Goal: Use online tool/utility: Utilize a website feature to perform a specific function

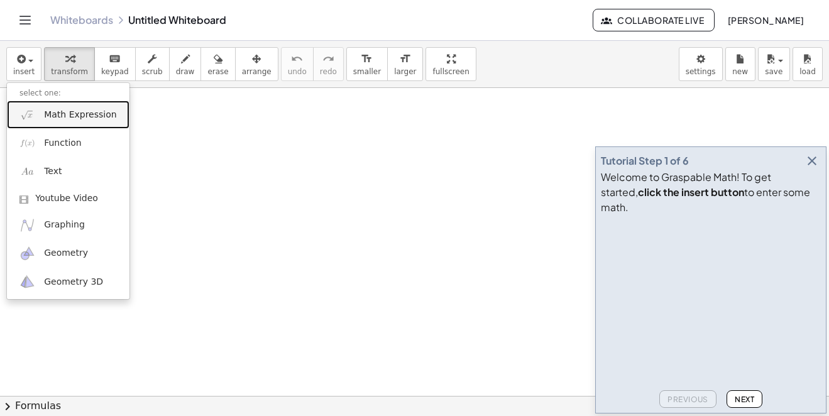
click at [68, 109] on span "Math Expression" at bounding box center [80, 115] width 72 height 13
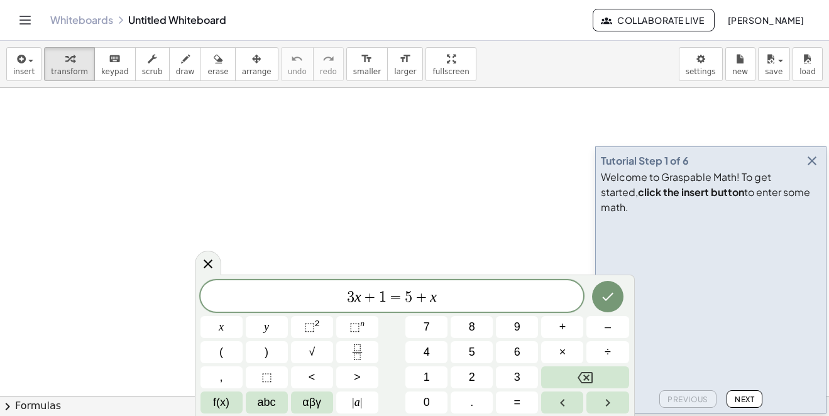
click at [818, 168] on icon "button" at bounding box center [811, 160] width 15 height 15
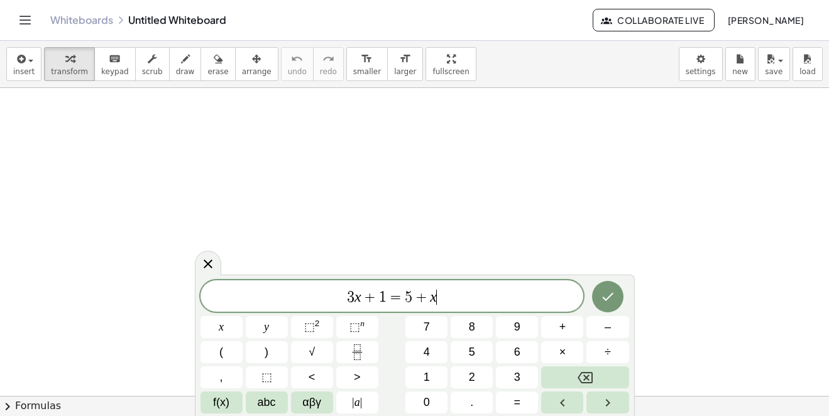
click at [518, 306] on div "3 x + 1 = 5 + x ​" at bounding box center [391, 295] width 383 height 31
click at [517, 306] on div "3 x + 1 = 5 + x ​" at bounding box center [391, 295] width 383 height 31
drag, startPoint x: 469, startPoint y: 299, endPoint x: 352, endPoint y: 303, distance: 116.9
click at [353, 303] on span "3 x + 1 = 5 + x ​" at bounding box center [391, 297] width 383 height 18
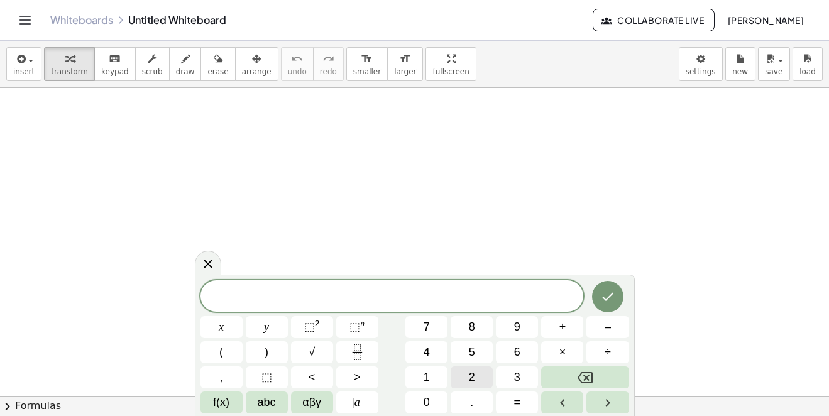
click at [485, 374] on button "2" at bounding box center [471, 377] width 42 height 22
click at [236, 356] on button "(" at bounding box center [221, 352] width 42 height 22
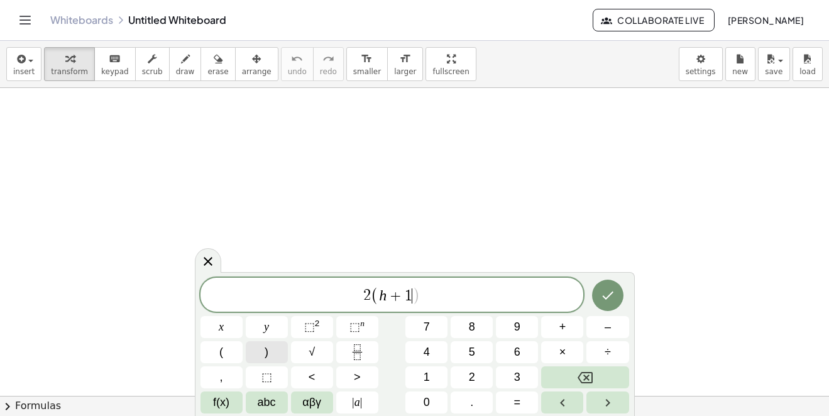
click at [283, 359] on button ")" at bounding box center [267, 352] width 42 height 22
click at [372, 327] on button "⬚ n" at bounding box center [357, 327] width 42 height 22
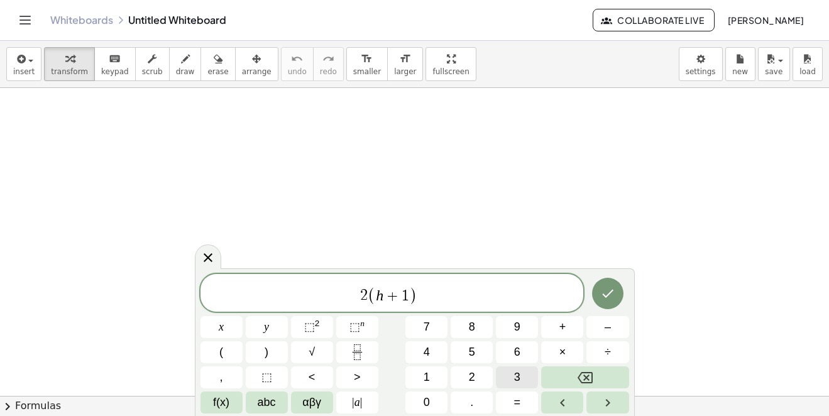
click at [525, 368] on button "3" at bounding box center [517, 377] width 42 height 22
click at [612, 288] on icon "Done" at bounding box center [607, 293] width 15 height 15
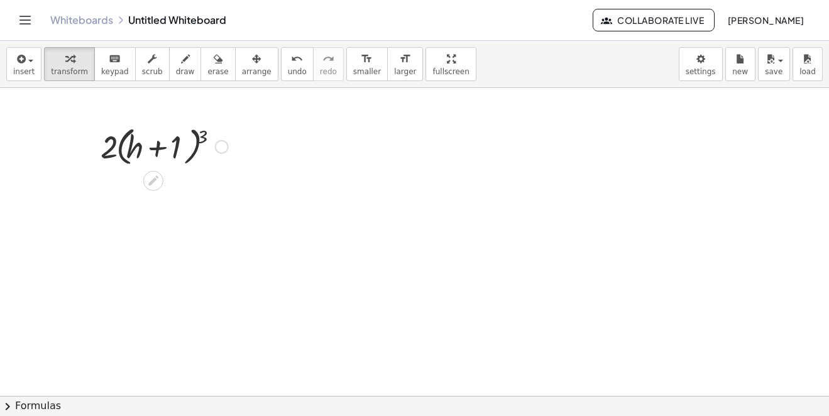
click at [201, 134] on div at bounding box center [164, 146] width 140 height 48
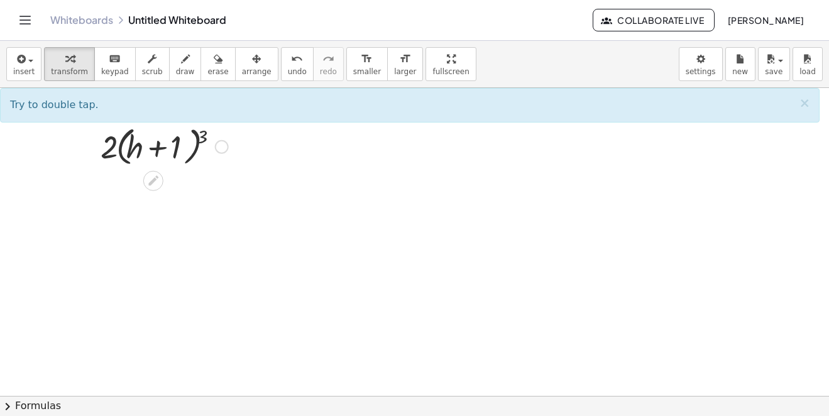
click at [204, 134] on div at bounding box center [164, 146] width 140 height 48
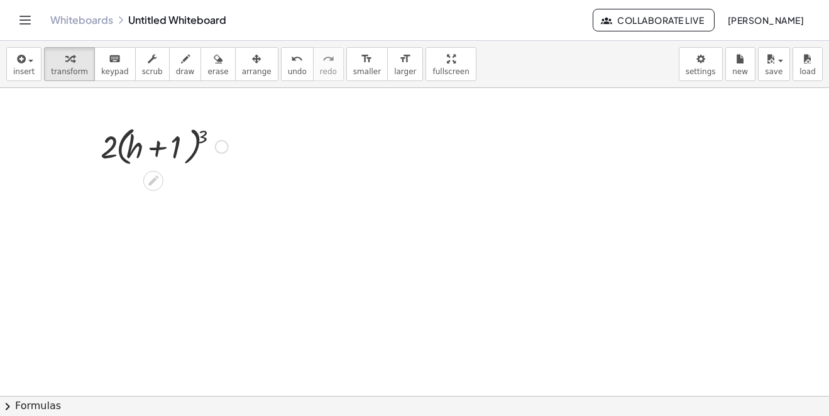
click at [204, 134] on div at bounding box center [164, 146] width 140 height 48
click at [204, 134] on div at bounding box center [165, 146] width 284 height 48
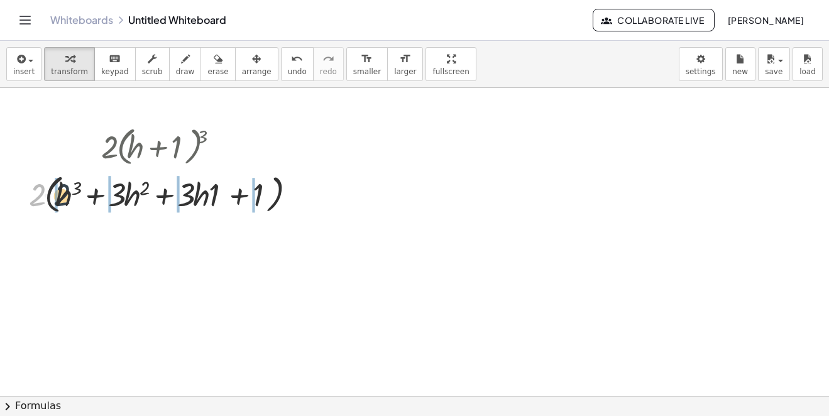
drag, startPoint x: 38, startPoint y: 192, endPoint x: 64, endPoint y: 192, distance: 25.8
click at [64, 192] on div at bounding box center [165, 194] width 284 height 48
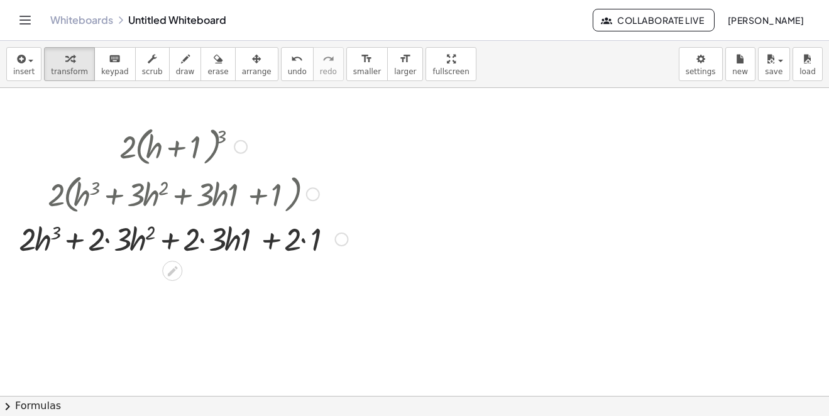
click at [303, 241] on div at bounding box center [184, 238] width 342 height 43
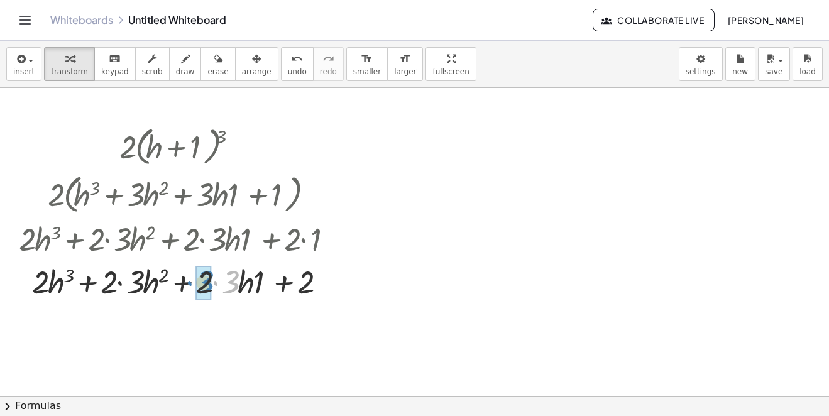
drag, startPoint x: 212, startPoint y: 283, endPoint x: 185, endPoint y: 283, distance: 26.4
click at [185, 283] on div at bounding box center [184, 280] width 342 height 43
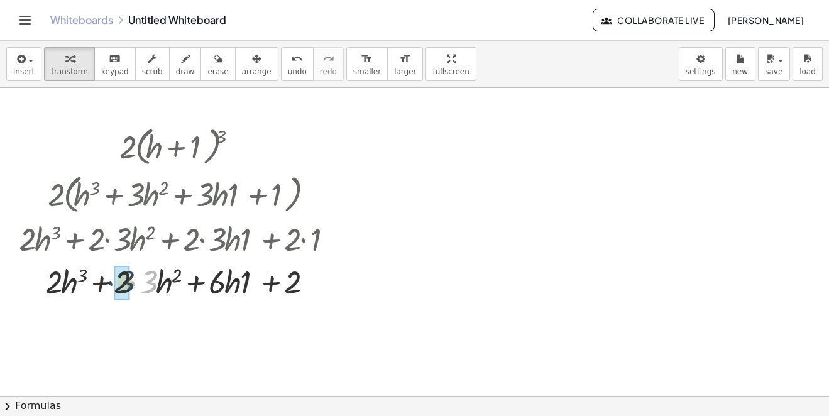
drag, startPoint x: 149, startPoint y: 286, endPoint x: 127, endPoint y: 286, distance: 22.0
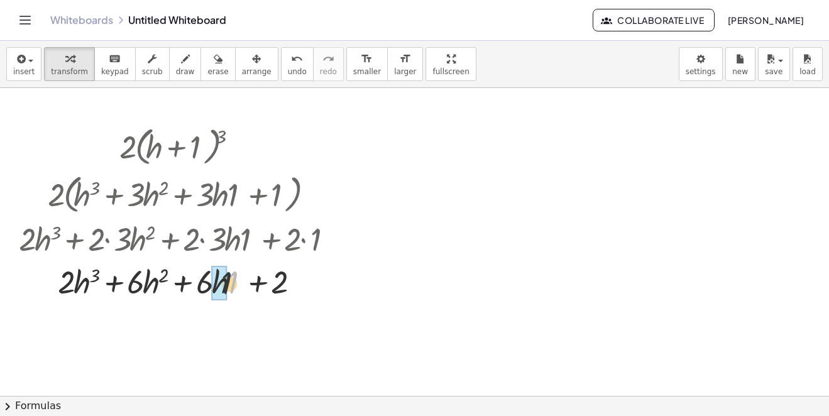
drag, startPoint x: 233, startPoint y: 282, endPoint x: 218, endPoint y: 283, distance: 15.1
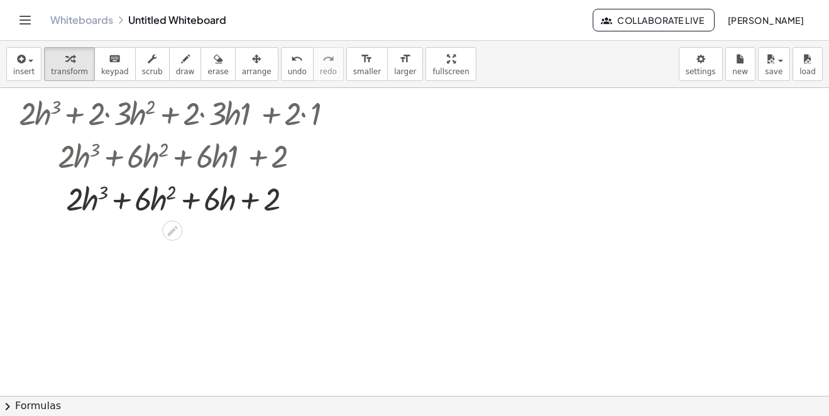
scroll to position [188, 0]
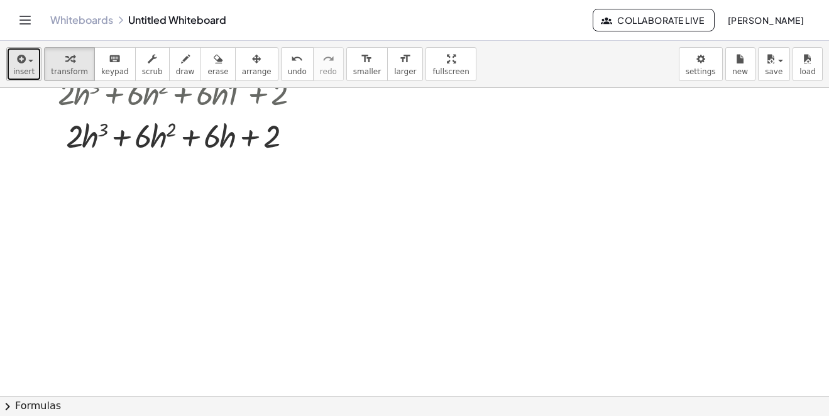
click at [33, 72] on button "insert" at bounding box center [23, 64] width 35 height 34
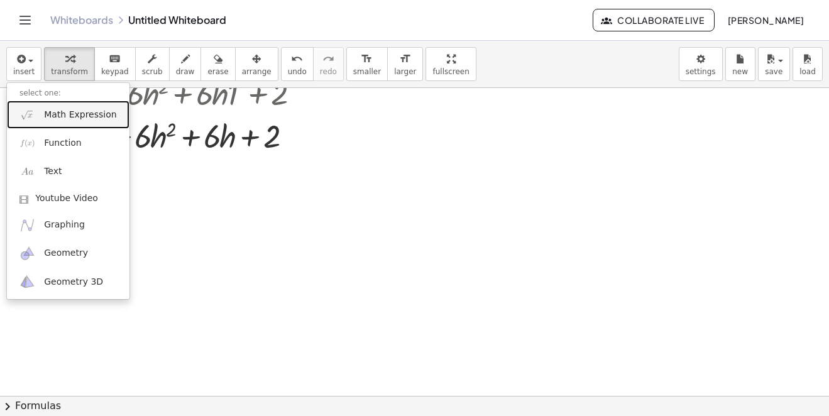
click at [79, 117] on span "Math Expression" at bounding box center [80, 115] width 72 height 13
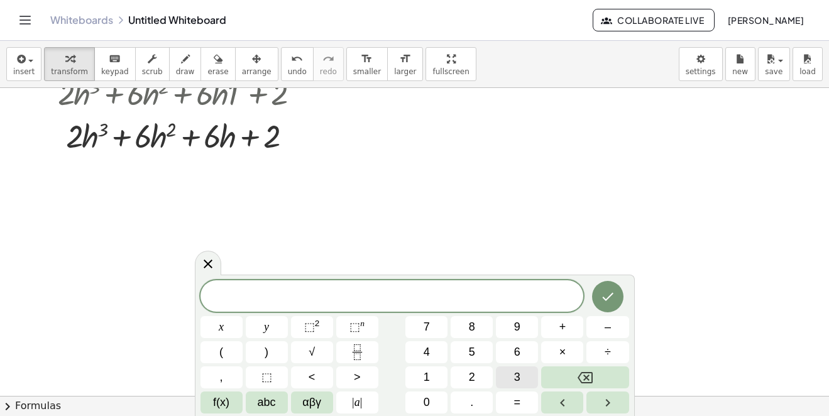
click at [528, 378] on button "3" at bounding box center [517, 377] width 42 height 22
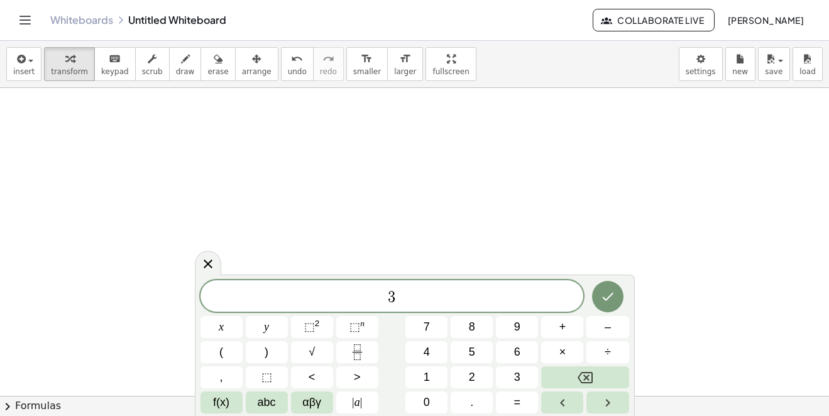
scroll to position [0, 0]
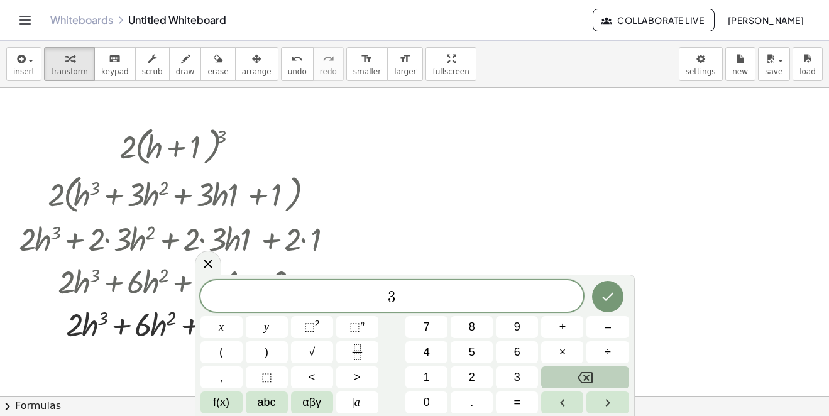
click at [614, 373] on button "Backspace" at bounding box center [584, 377] width 87 height 22
click at [344, 121] on div "· 2 · ( + h + 1 ) 3 · 2 · ( + h 3 + · 3 · h 2 + · 3 · h · 1 + 1 ) + · 2 · h 3 +…" at bounding box center [178, 233] width 357 height 229
click at [387, 205] on div at bounding box center [414, 396] width 829 height 616
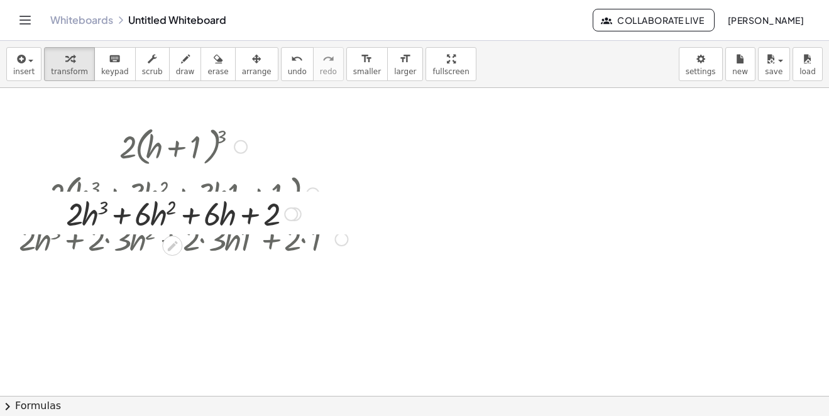
drag, startPoint x: 293, startPoint y: 329, endPoint x: 254, endPoint y: 77, distance: 254.3
click at [254, 77] on div "insert select one: Math Expression Function Text Youtube Video Graphing Geometr…" at bounding box center [414, 228] width 829 height 375
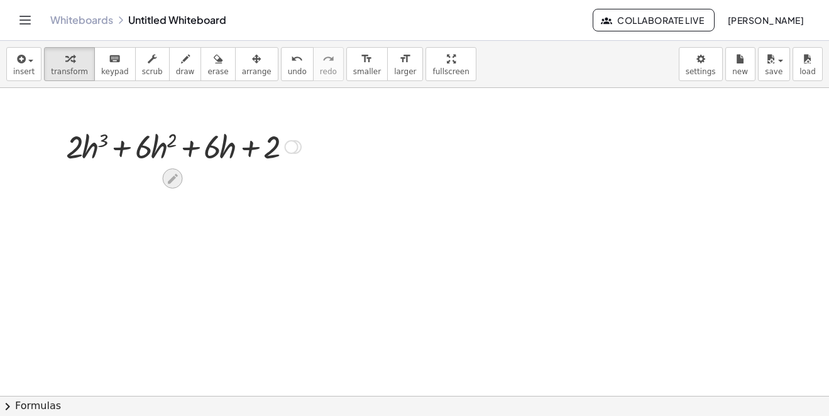
click at [181, 178] on div at bounding box center [173, 178] width 20 height 20
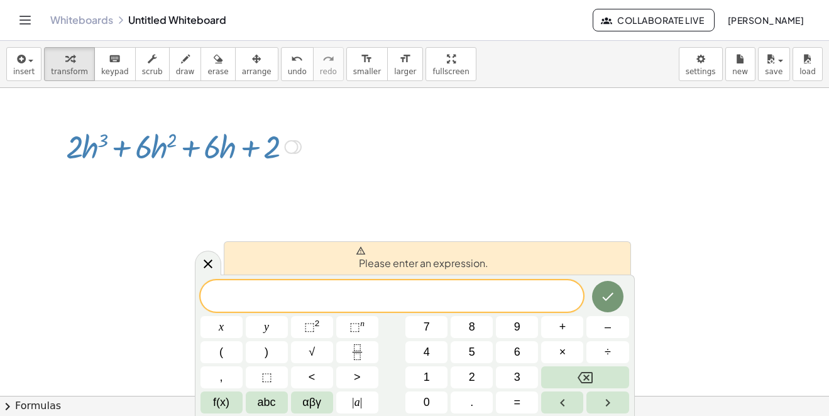
click at [610, 292] on icon "Done" at bounding box center [607, 296] width 15 height 15
click at [401, 150] on div at bounding box center [414, 396] width 829 height 616
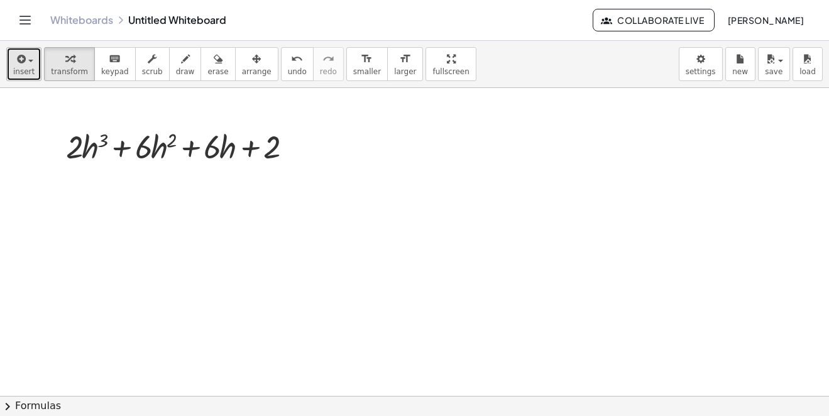
click at [22, 62] on icon "button" at bounding box center [19, 59] width 11 height 15
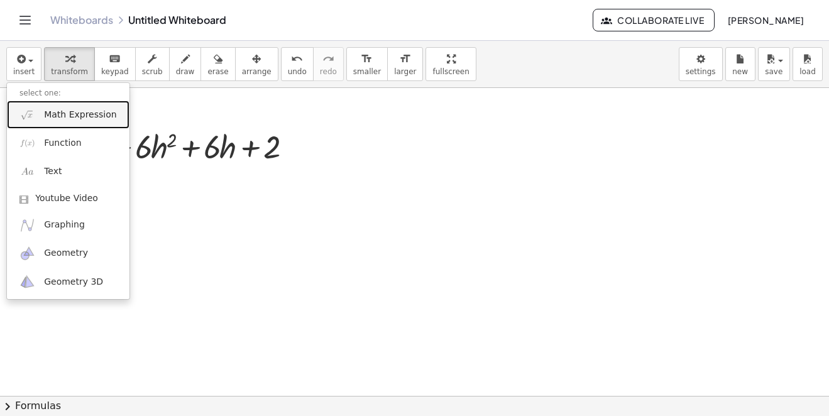
click at [71, 113] on span "Math Expression" at bounding box center [80, 115] width 72 height 13
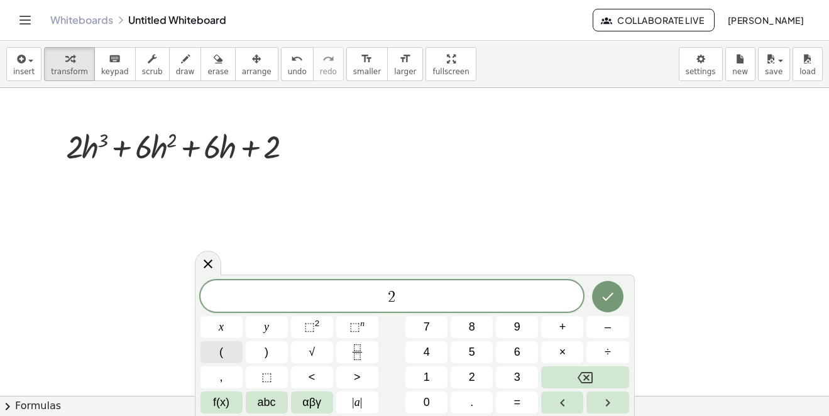
click at [241, 357] on button "(" at bounding box center [221, 352] width 42 height 22
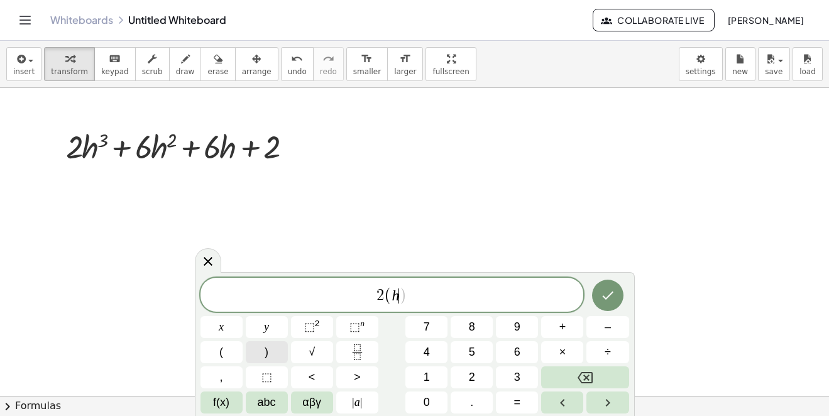
click at [273, 352] on button ")" at bounding box center [267, 352] width 42 height 22
click at [346, 324] on button "⬚ n" at bounding box center [357, 327] width 42 height 22
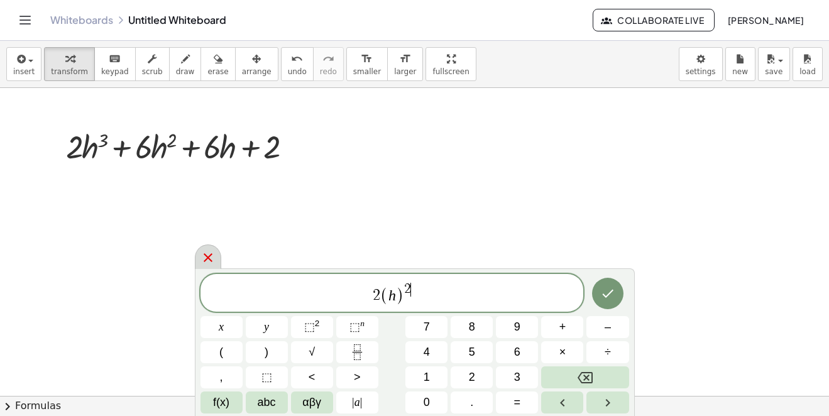
click at [204, 254] on icon at bounding box center [207, 257] width 15 height 15
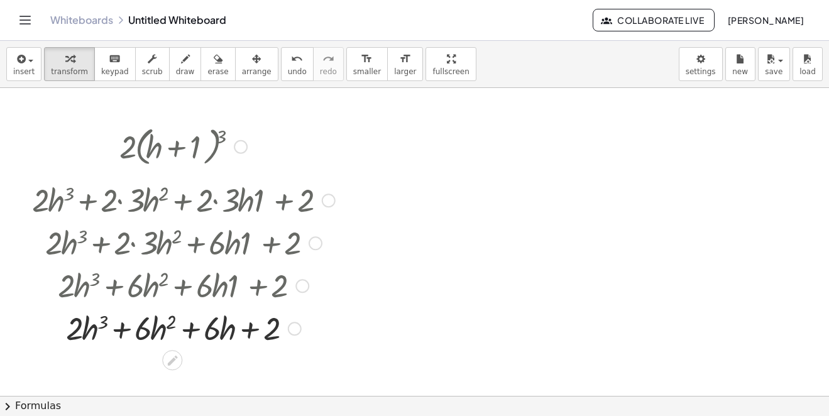
scroll to position [251, 0]
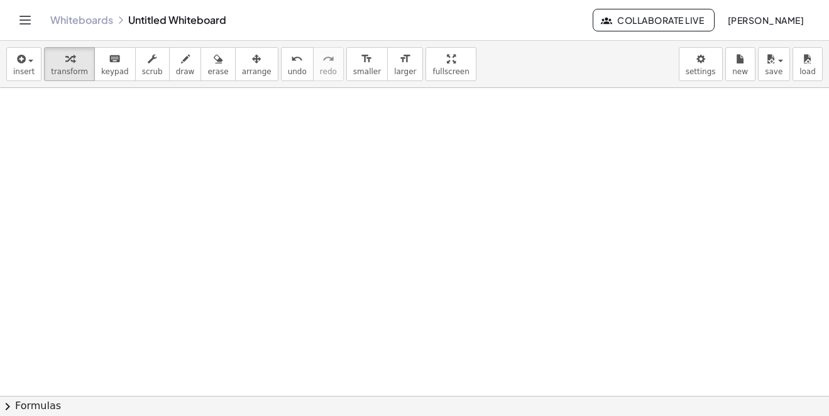
drag, startPoint x: 287, startPoint y: 143, endPoint x: 239, endPoint y: 293, distance: 156.9
click at [240, 295] on div "· 2 · ( + h + 1 ) 3 · 2 · ( + h 3 + · 3 · h 2 + · 3 · h · 1 + 1 ) + · 2 · h 3 +…" at bounding box center [414, 145] width 829 height 616
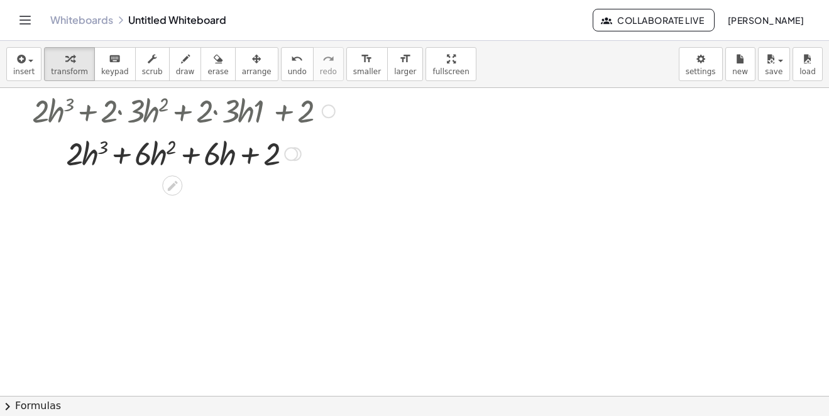
scroll to position [0, 0]
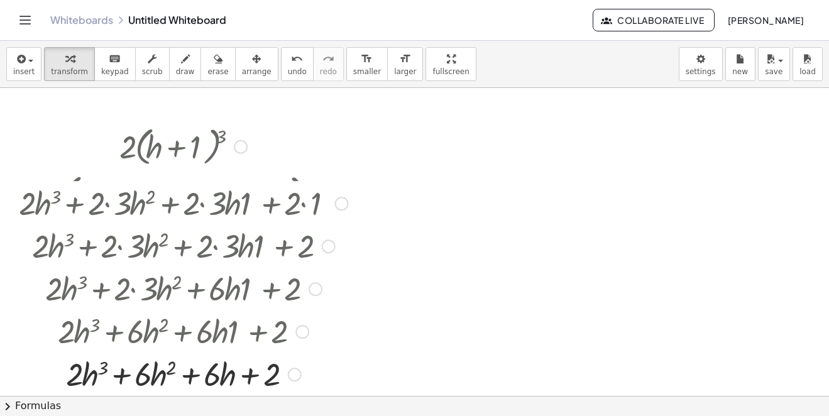
drag, startPoint x: 290, startPoint y: 280, endPoint x: 283, endPoint y: 372, distance: 92.6
click at [172, 374] on div "+ h 3 + · h 2 + · h + · 2 · · · 2 6 6" at bounding box center [172, 374] width 0 height 0
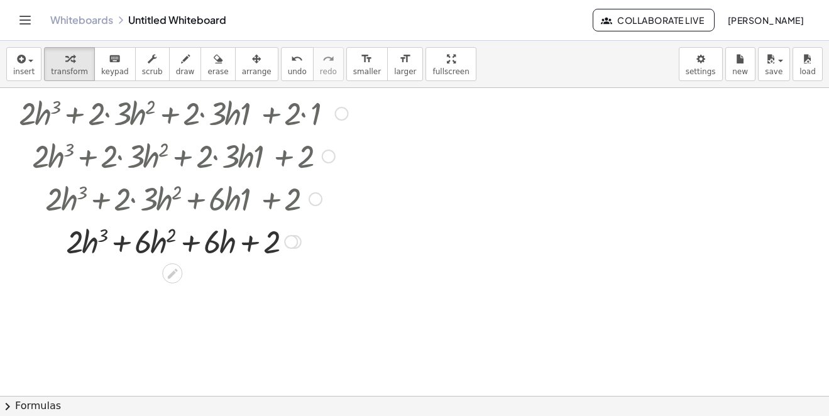
scroll to position [188, 0]
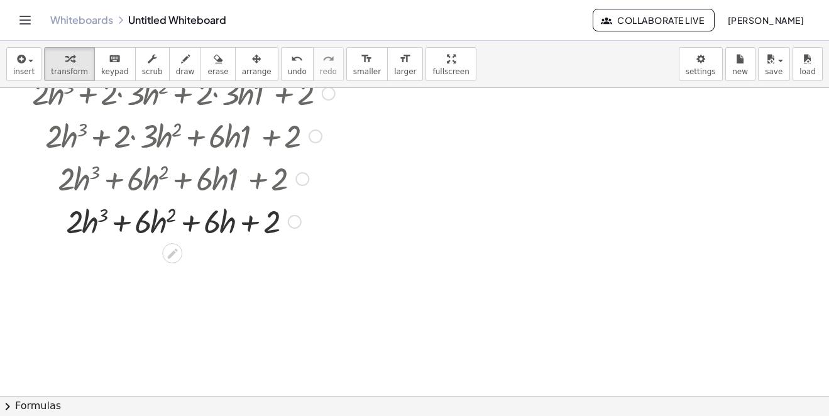
drag, startPoint x: 290, startPoint y: 180, endPoint x: 303, endPoint y: 332, distance: 152.0
click at [308, 352] on div "· 2 · ( + h + 1 ) 3 · 2 · ( + h 3 + · 3 · h 2 + · 3 · h · 1 + 1 ) + · 2 · h 3 +…" at bounding box center [414, 207] width 829 height 616
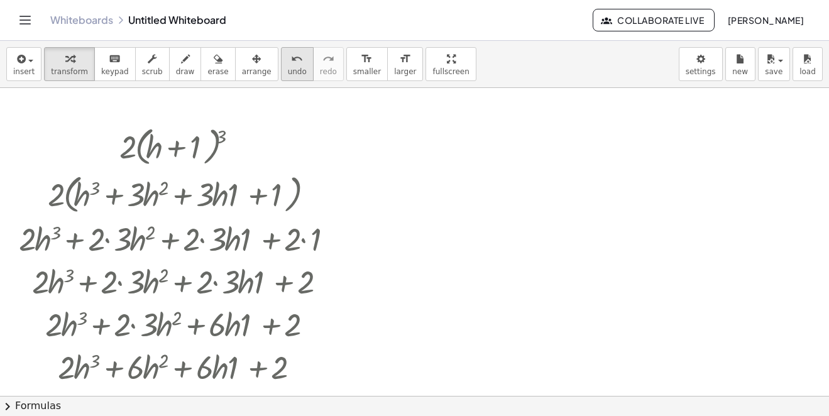
click at [288, 69] on span "undo" at bounding box center [297, 71] width 19 height 9
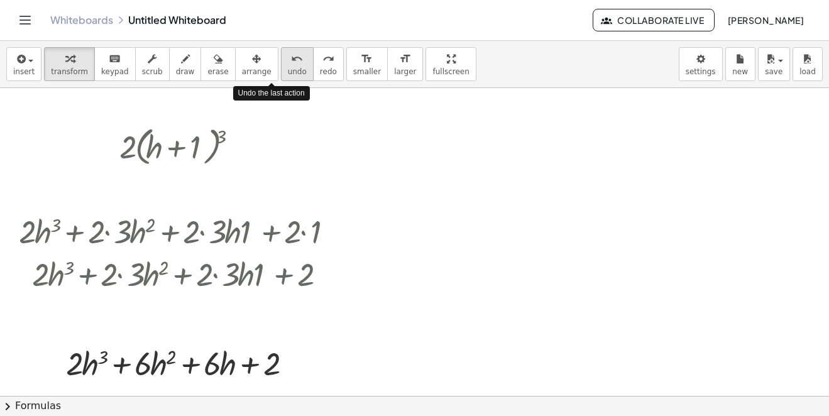
click at [288, 69] on span "undo" at bounding box center [297, 71] width 19 height 9
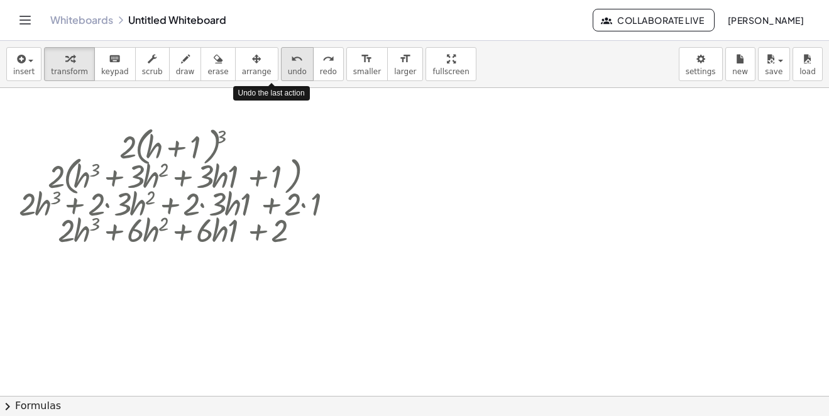
click at [288, 69] on span "undo" at bounding box center [297, 71] width 19 height 9
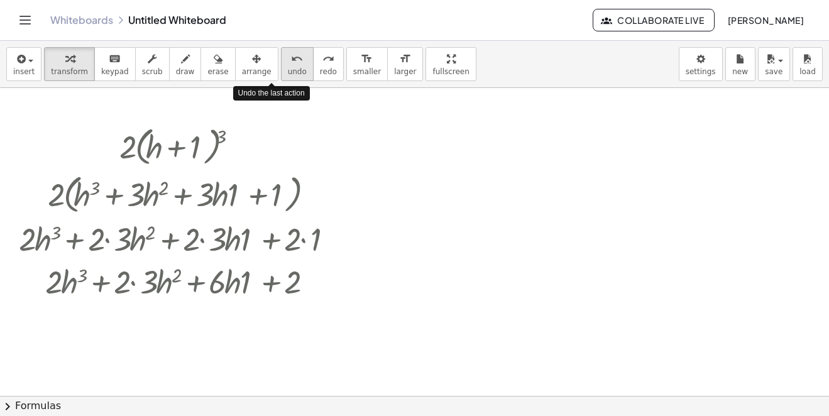
click at [288, 69] on span "undo" at bounding box center [297, 71] width 19 height 9
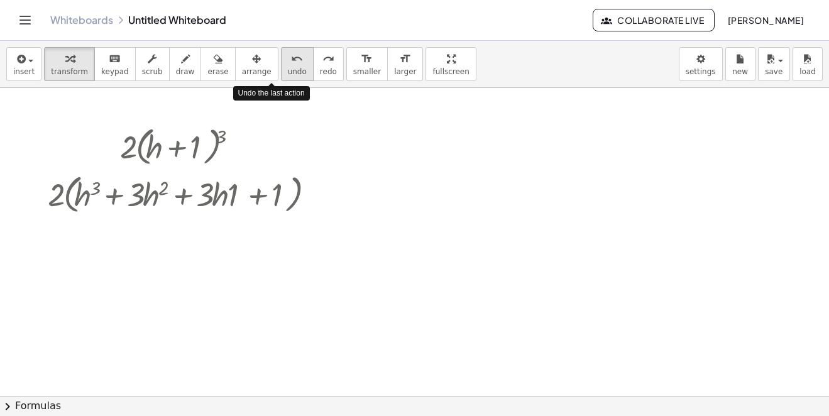
click at [288, 69] on span "undo" at bounding box center [297, 71] width 19 height 9
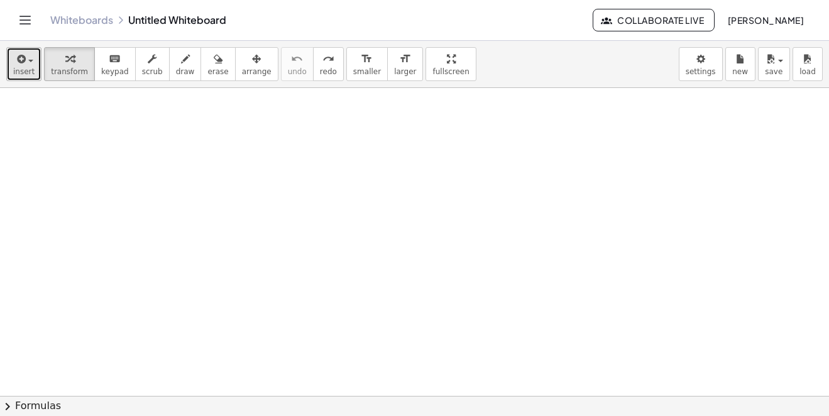
click at [15, 60] on icon "button" at bounding box center [19, 59] width 11 height 15
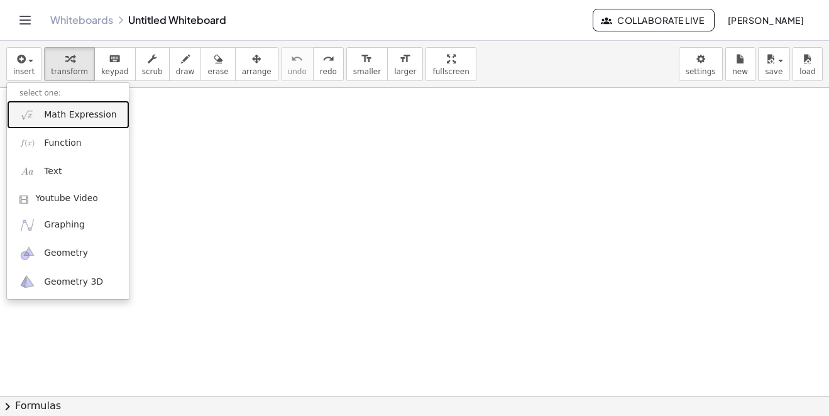
click at [31, 114] on img at bounding box center [27, 115] width 16 height 16
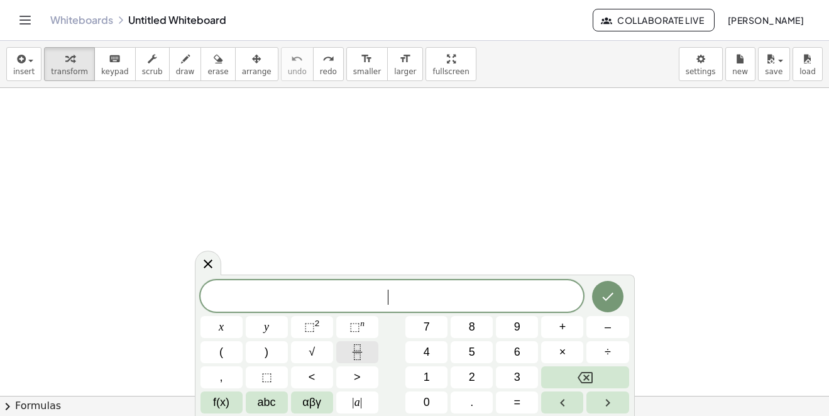
click at [351, 349] on icon "Fraction" at bounding box center [357, 352] width 16 height 16
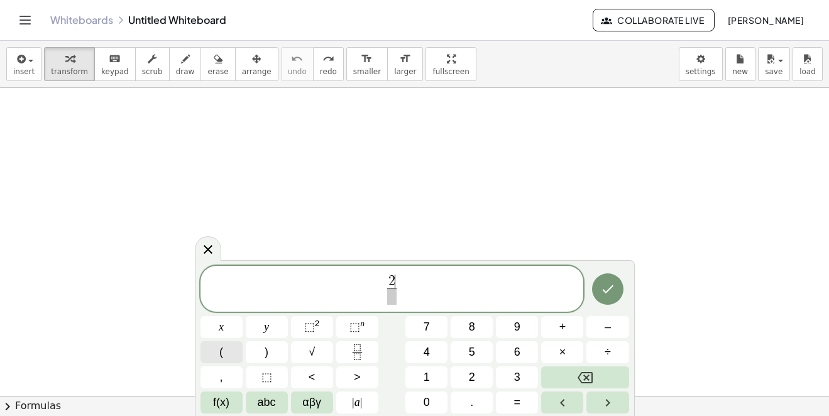
click at [232, 347] on button "(" at bounding box center [221, 352] width 42 height 22
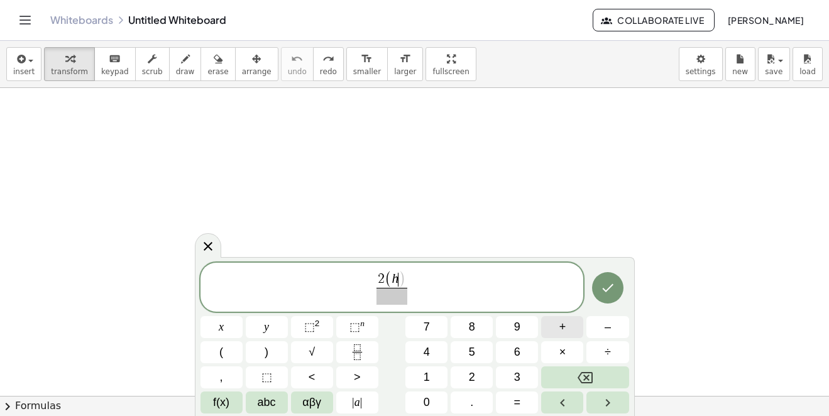
click at [557, 329] on button "+" at bounding box center [562, 327] width 42 height 22
click at [416, 271] on span ")" at bounding box center [413, 280] width 7 height 18
click at [268, 346] on span ")" at bounding box center [266, 352] width 4 height 17
click at [359, 321] on span "⬚" at bounding box center [354, 326] width 11 height 13
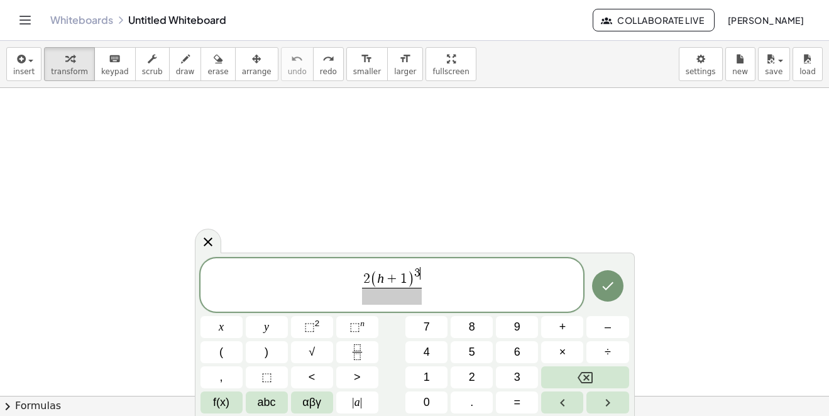
click at [422, 279] on span "2 ( h + 1 ) 3 ​ ​" at bounding box center [391, 286] width 65 height 38
click at [422, 277] on span "2 ( h + 1 ) 3 ​ ​" at bounding box center [391, 286] width 65 height 38
click at [425, 275] on span "2 ( h + 1 ) 3 ​ ​" at bounding box center [391, 286] width 383 height 40
click at [557, 329] on button "+" at bounding box center [562, 327] width 42 height 22
click at [229, 348] on button "(" at bounding box center [221, 352] width 42 height 22
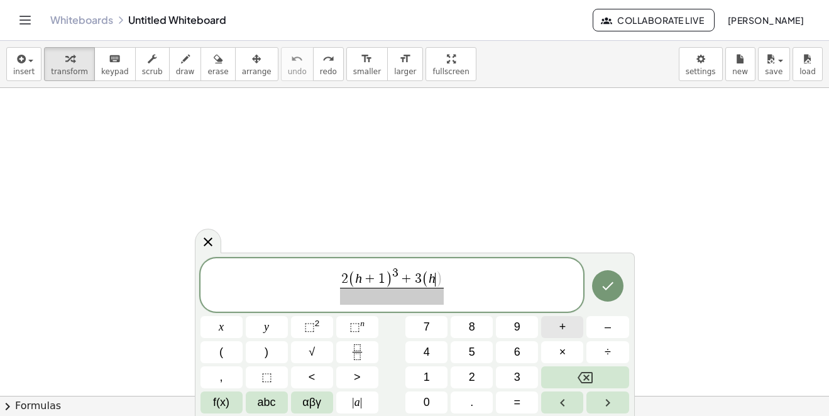
click at [553, 322] on button "+" at bounding box center [562, 327] width 42 height 22
click at [270, 351] on button ")" at bounding box center [267, 352] width 42 height 22
click at [306, 325] on span "⬚" at bounding box center [309, 326] width 11 height 13
click at [552, 329] on button "+" at bounding box center [562, 327] width 42 height 22
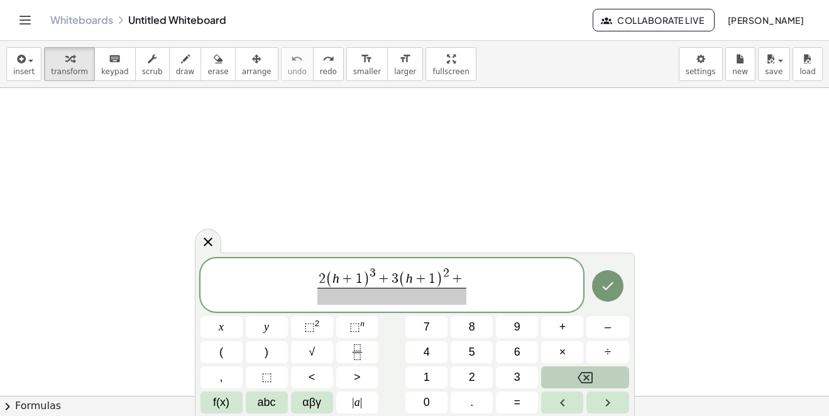
click at [586, 376] on icon "Backspace" at bounding box center [584, 377] width 15 height 15
click at [607, 328] on span "–" at bounding box center [607, 326] width 6 height 17
click at [236, 352] on button "(" at bounding box center [221, 352] width 42 height 22
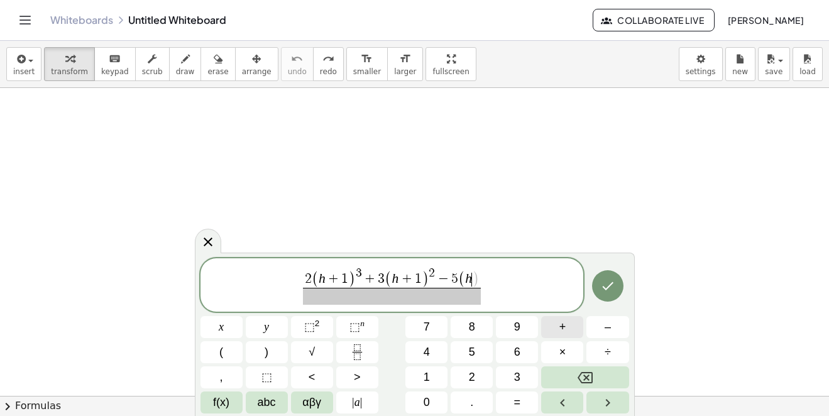
click at [550, 328] on button "+" at bounding box center [562, 327] width 42 height 22
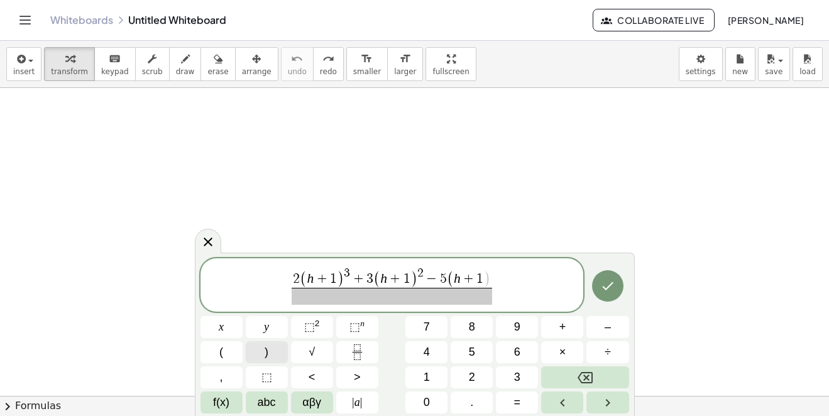
click at [266, 348] on span ")" at bounding box center [266, 352] width 4 height 17
click at [596, 327] on button "–" at bounding box center [607, 327] width 42 height 22
click at [405, 296] on span at bounding box center [391, 296] width 230 height 17
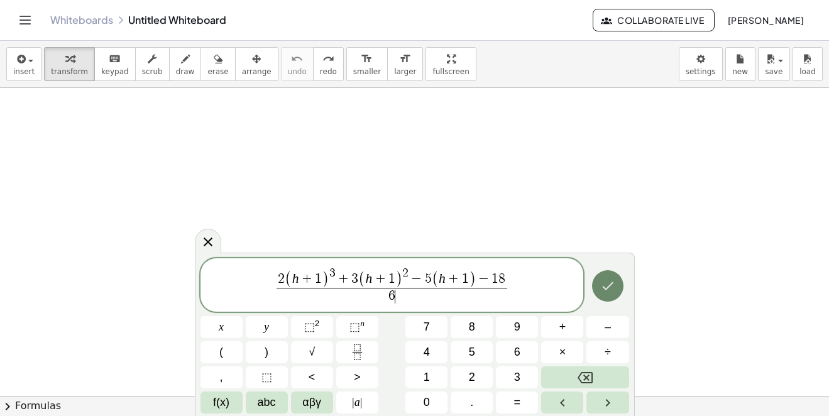
click at [606, 286] on icon "Done" at bounding box center [607, 285] width 15 height 15
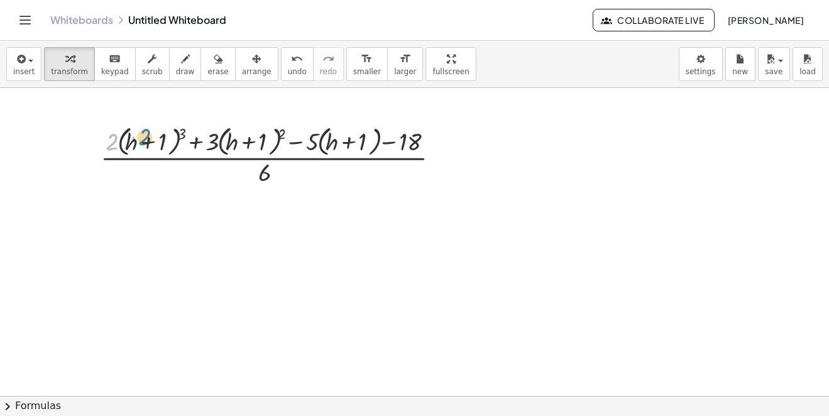
drag, startPoint x: 114, startPoint y: 143, endPoint x: 89, endPoint y: 143, distance: 25.8
click at [89, 143] on div "· 2 · ( + · 2 · ( + h + 1 ) 3 + · 3 · ( + h + 1 ) 2 − · 5 · ( + h + 1 ) − 18 ) …" at bounding box center [270, 155] width 377 height 73
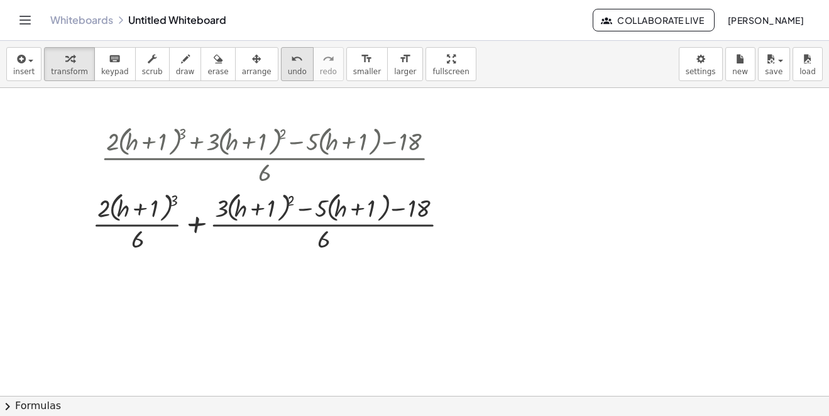
click at [288, 63] on div "undo" at bounding box center [297, 58] width 19 height 15
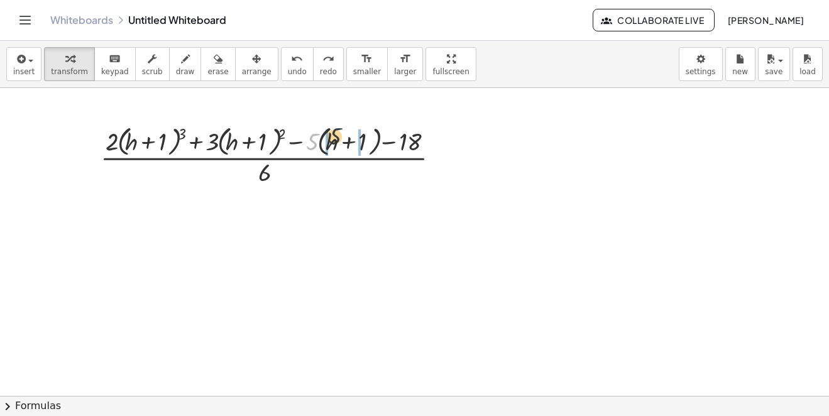
drag, startPoint x: 314, startPoint y: 146, endPoint x: 320, endPoint y: 193, distance: 48.2
click at [339, 139] on div at bounding box center [274, 155] width 361 height 67
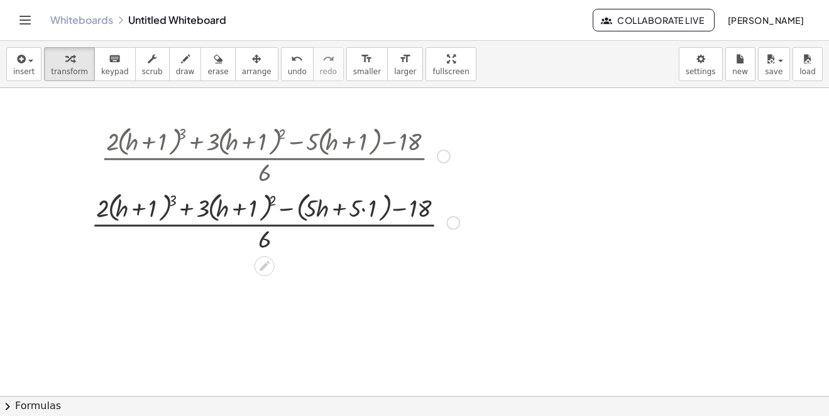
click at [367, 202] on div at bounding box center [275, 221] width 381 height 67
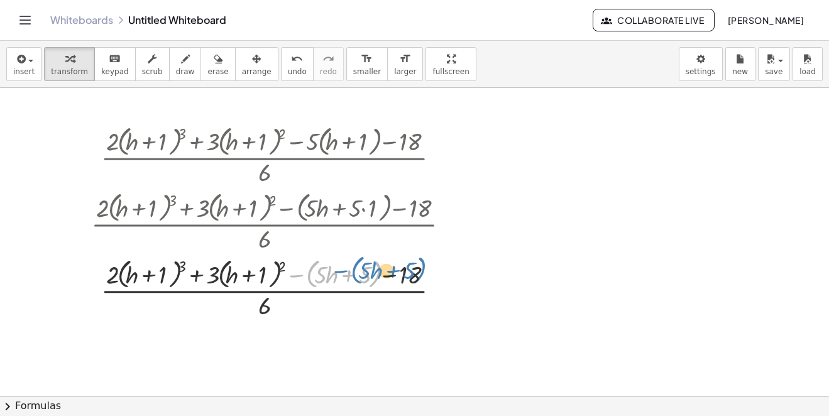
drag, startPoint x: 371, startPoint y: 276, endPoint x: 416, endPoint y: 273, distance: 44.8
click at [416, 273] on div at bounding box center [275, 288] width 381 height 67
drag, startPoint x: 411, startPoint y: 270, endPoint x: 352, endPoint y: 271, distance: 59.0
click at [352, 271] on div at bounding box center [275, 288] width 381 height 67
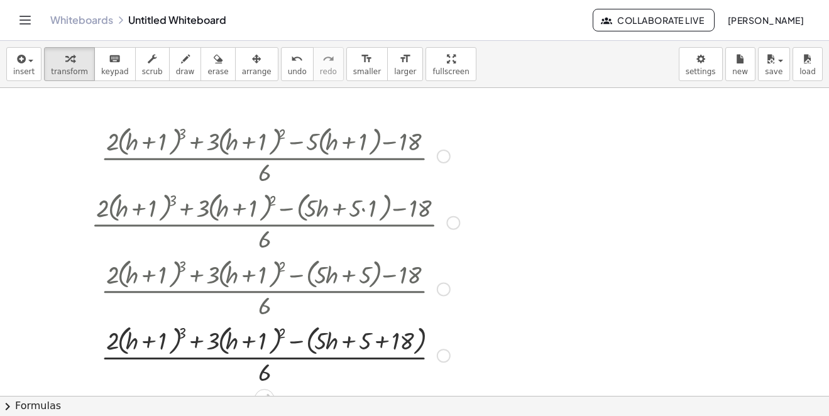
click at [380, 344] on div at bounding box center [275, 354] width 381 height 67
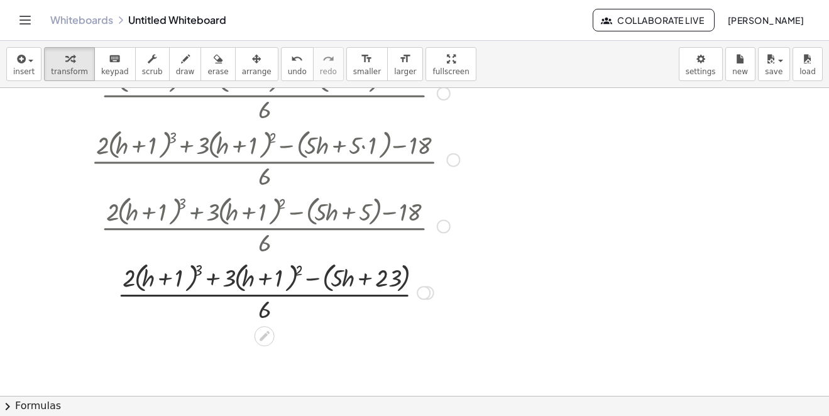
scroll to position [126, 0]
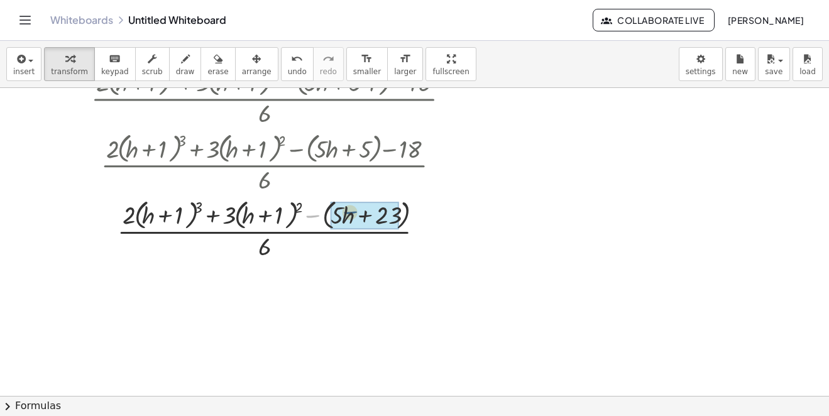
drag, startPoint x: 311, startPoint y: 214, endPoint x: 352, endPoint y: 211, distance: 41.0
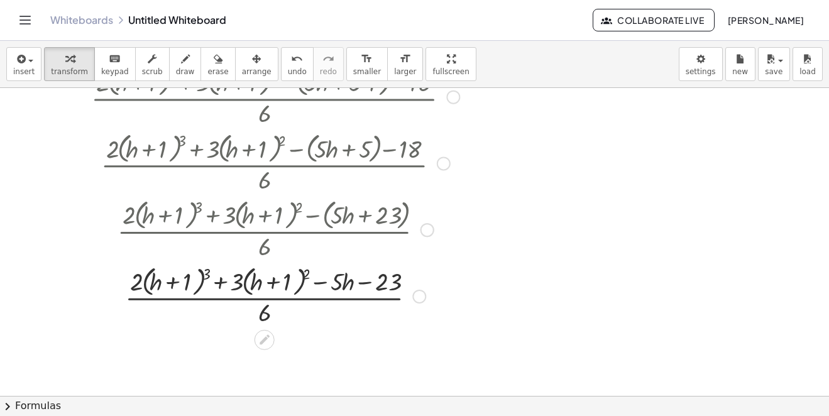
scroll to position [251, 0]
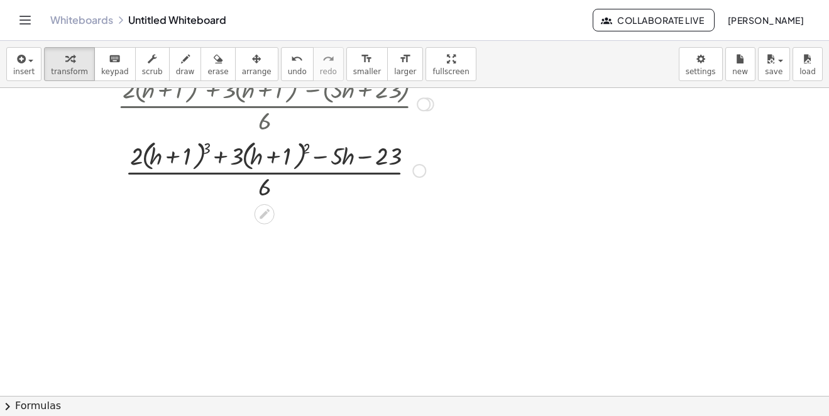
click at [308, 146] on div at bounding box center [275, 169] width 381 height 67
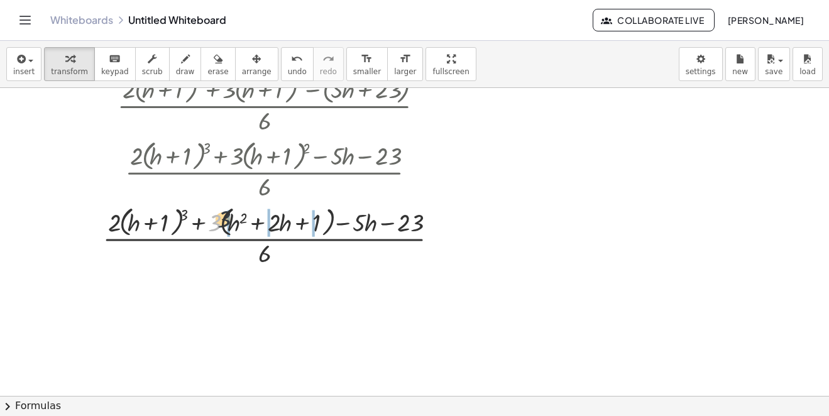
drag, startPoint x: 214, startPoint y: 224, endPoint x: 256, endPoint y: 221, distance: 41.6
click at [244, 219] on div at bounding box center [275, 236] width 381 height 67
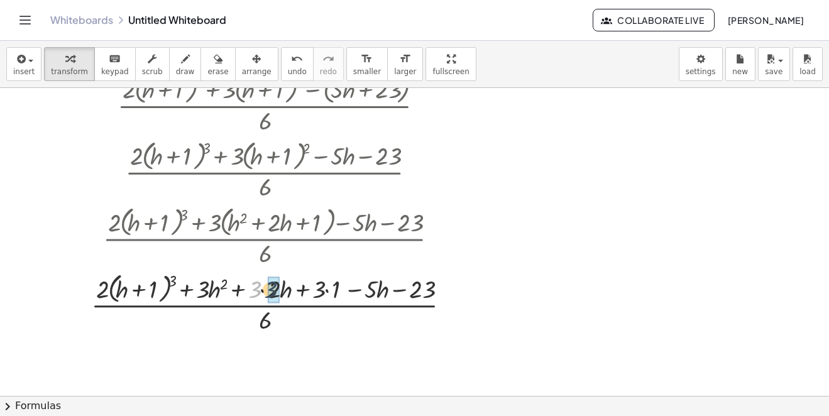
drag, startPoint x: 253, startPoint y: 286, endPoint x: 265, endPoint y: 286, distance: 11.9
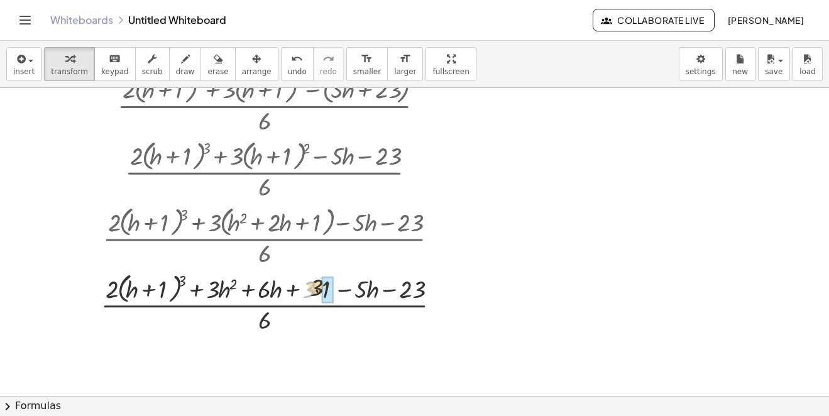
drag, startPoint x: 310, startPoint y: 289, endPoint x: 318, endPoint y: 288, distance: 8.9
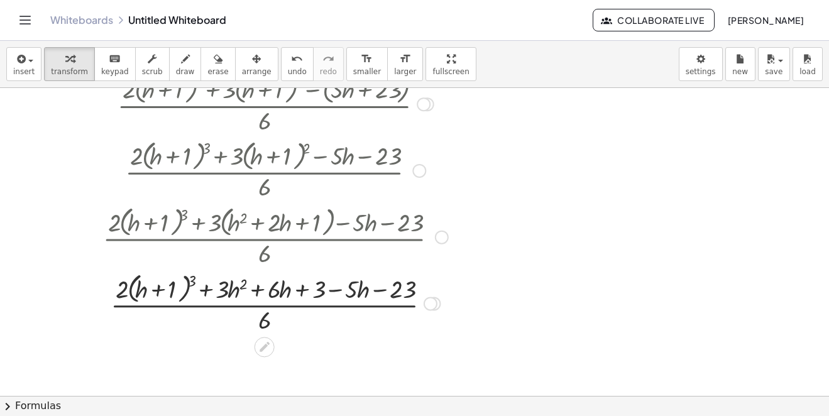
click at [195, 285] on div at bounding box center [275, 302] width 381 height 67
click at [194, 280] on div at bounding box center [275, 302] width 381 height 67
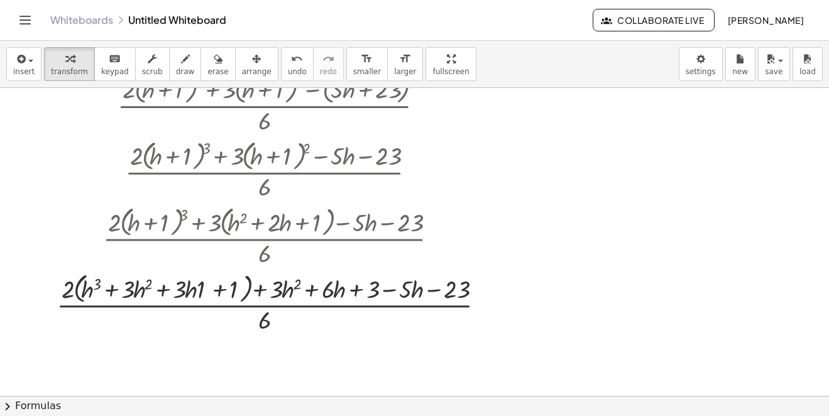
scroll to position [308, 0]
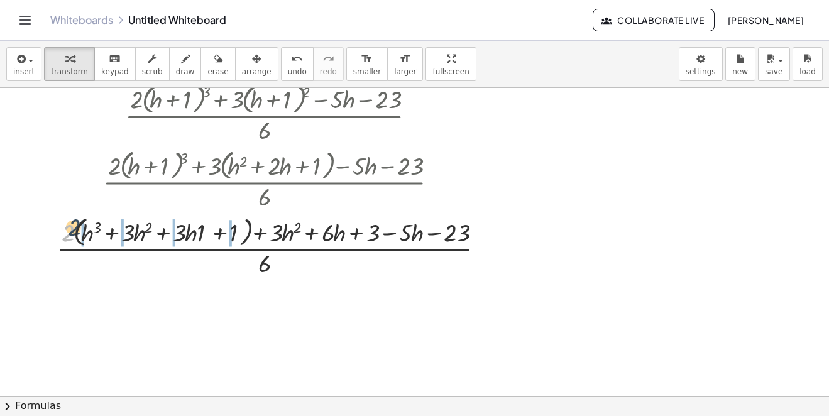
drag, startPoint x: 73, startPoint y: 238, endPoint x: 124, endPoint y: 252, distance: 53.3
click at [93, 226] on div at bounding box center [275, 246] width 450 height 67
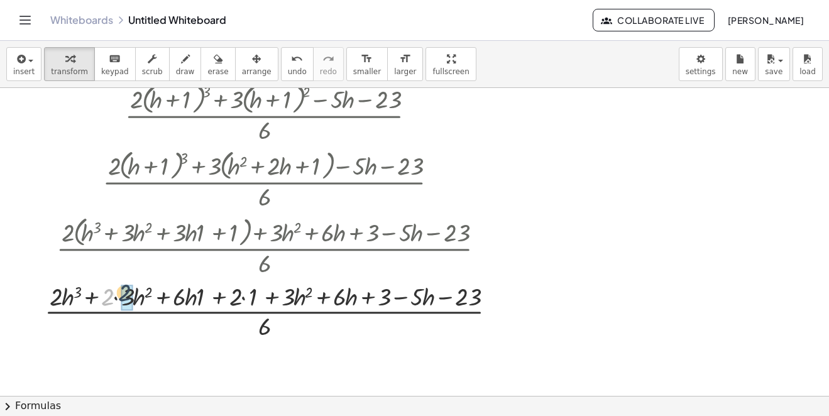
drag, startPoint x: 111, startPoint y: 299, endPoint x: 129, endPoint y: 294, distance: 18.9
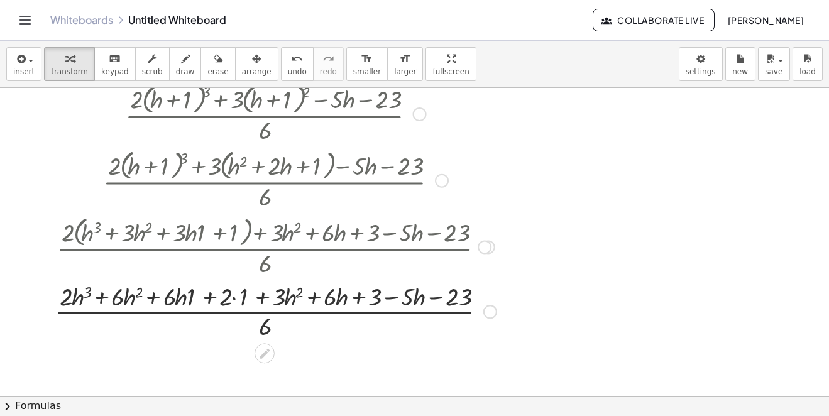
scroll to position [371, 0]
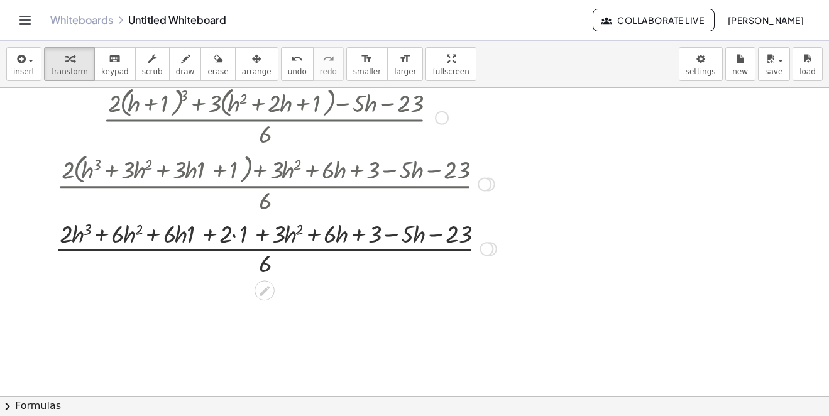
click at [238, 233] on div at bounding box center [275, 247] width 454 height 63
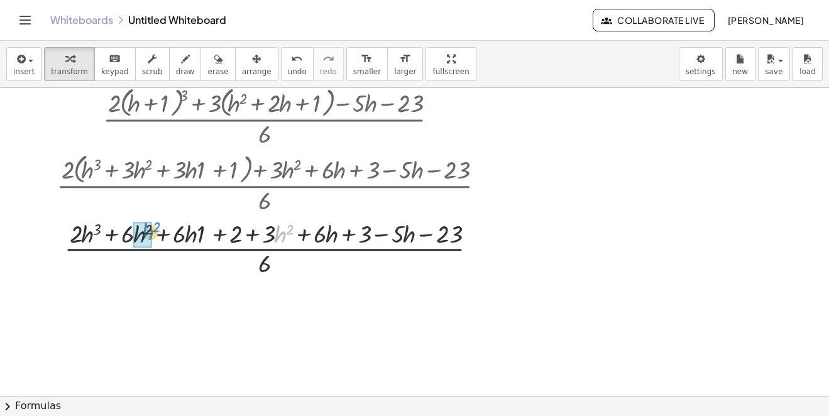
drag, startPoint x: 278, startPoint y: 234, endPoint x: 146, endPoint y: 232, distance: 131.9
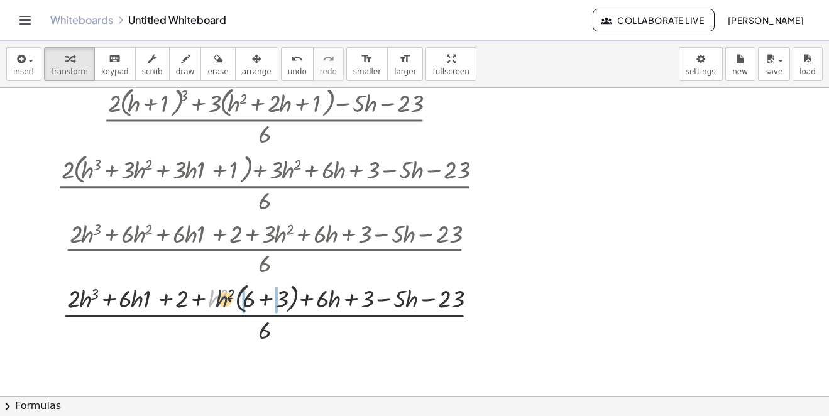
drag, startPoint x: 213, startPoint y: 299, endPoint x: 236, endPoint y: 301, distance: 22.7
click at [253, 296] on div at bounding box center [275, 312] width 450 height 67
click at [247, 305] on div at bounding box center [275, 312] width 450 height 63
click at [253, 303] on div at bounding box center [275, 312] width 450 height 63
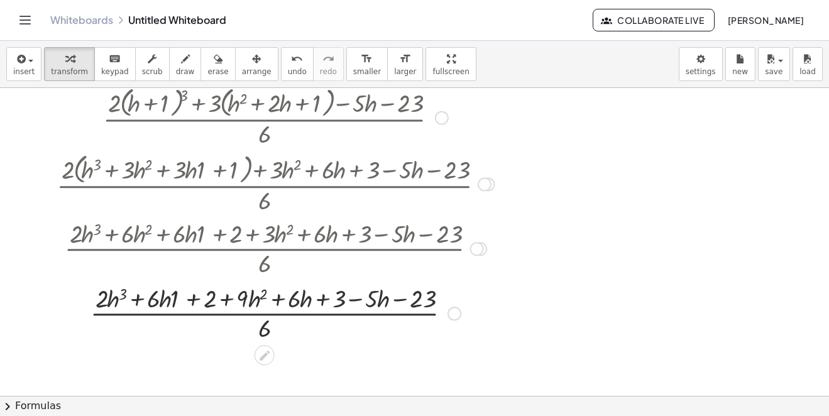
scroll to position [433, 0]
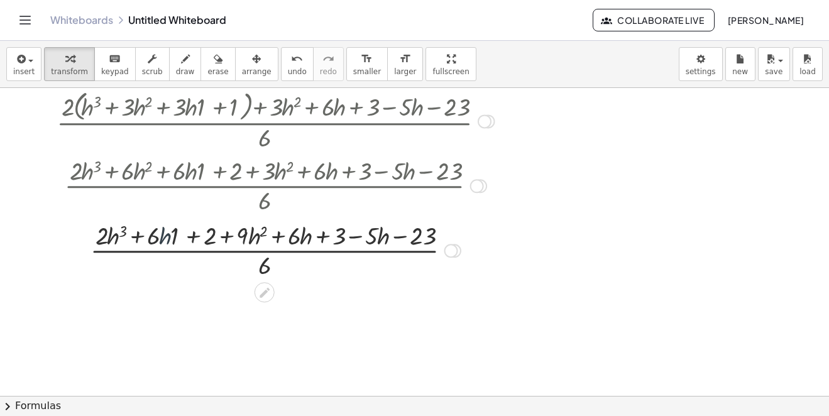
click at [165, 234] on div at bounding box center [275, 249] width 450 height 63
click at [208, 235] on div at bounding box center [275, 249] width 450 height 63
drag, startPoint x: 384, startPoint y: 237, endPoint x: 169, endPoint y: 239, distance: 214.8
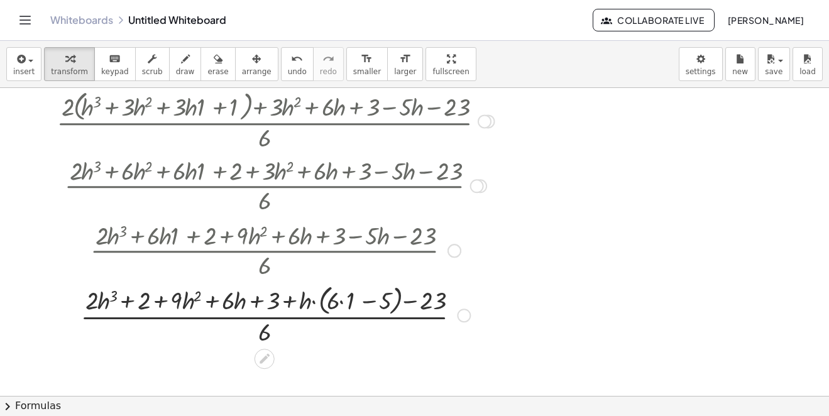
click at [339, 302] on div at bounding box center [275, 314] width 450 height 67
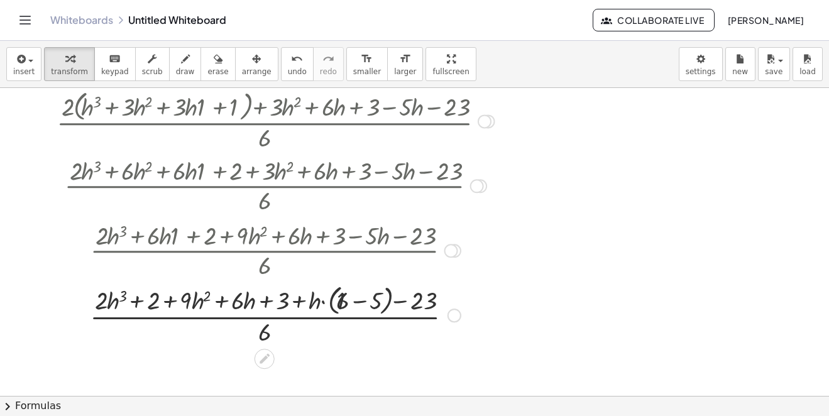
click at [354, 303] on div at bounding box center [275, 314] width 450 height 67
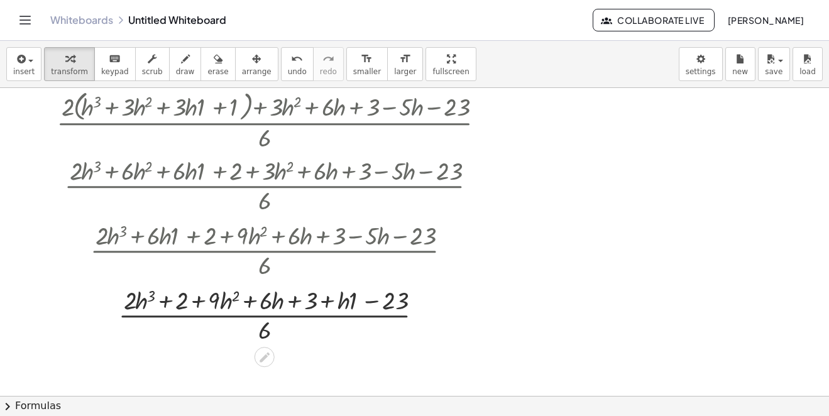
scroll to position [496, 0]
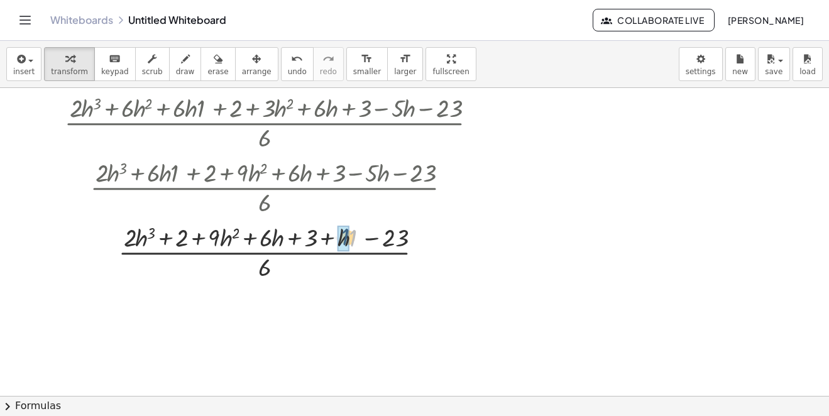
drag, startPoint x: 354, startPoint y: 241, endPoint x: 347, endPoint y: 239, distance: 7.0
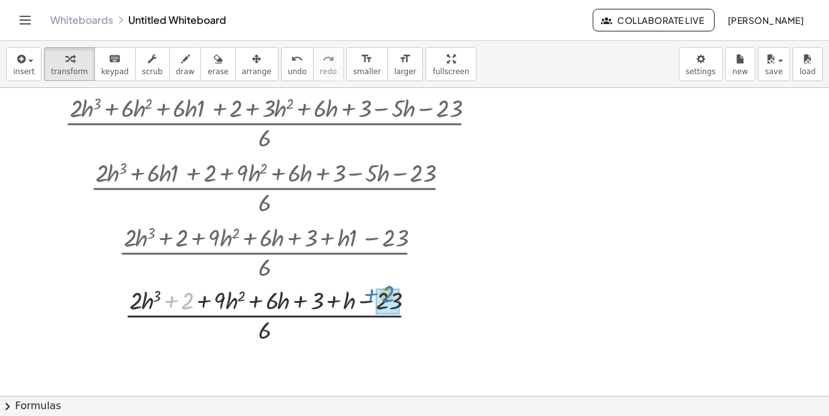
drag, startPoint x: 188, startPoint y: 298, endPoint x: 398, endPoint y: 302, distance: 209.8
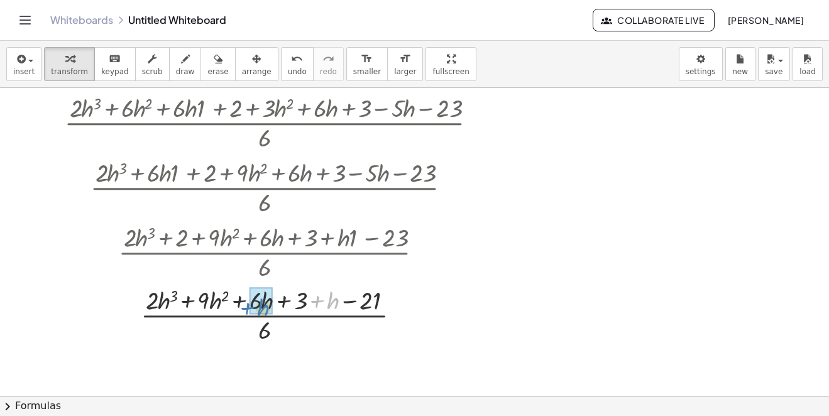
drag, startPoint x: 332, startPoint y: 300, endPoint x: 263, endPoint y: 307, distance: 69.4
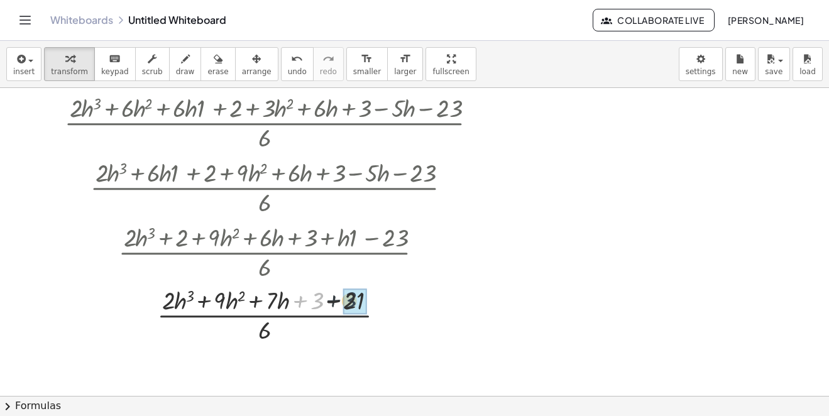
drag, startPoint x: 318, startPoint y: 300, endPoint x: 357, endPoint y: 300, distance: 39.0
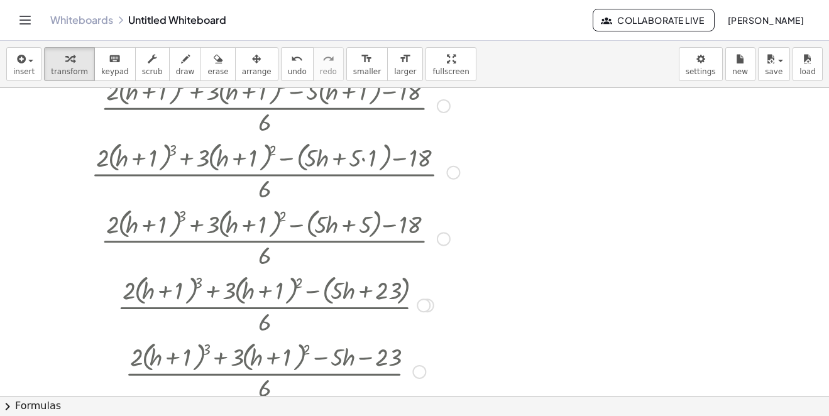
scroll to position [0, 0]
